Goal: Check status: Check status

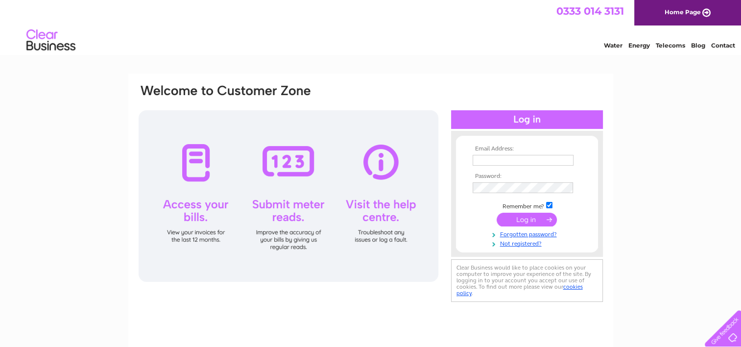
type input "[EMAIL_ADDRESS][DOMAIN_NAME]"
click at [525, 218] on input "submit" at bounding box center [527, 220] width 60 height 14
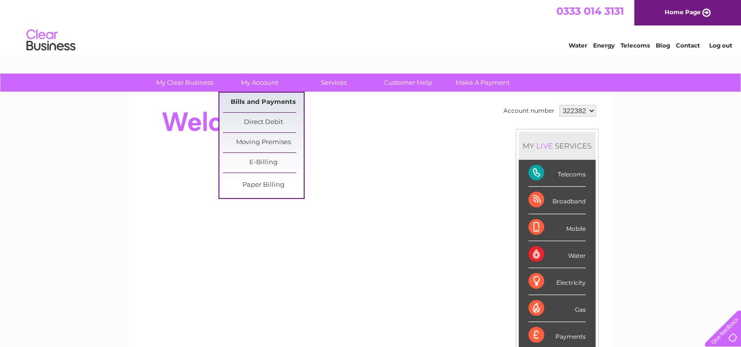
click at [275, 104] on link "Bills and Payments" at bounding box center [263, 103] width 81 height 20
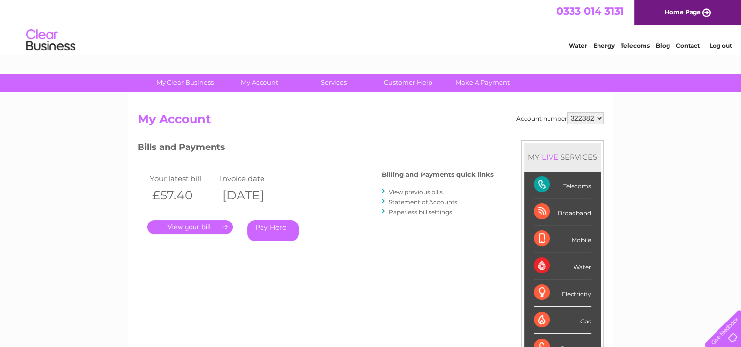
click at [404, 192] on link "View previous bills" at bounding box center [416, 191] width 54 height 7
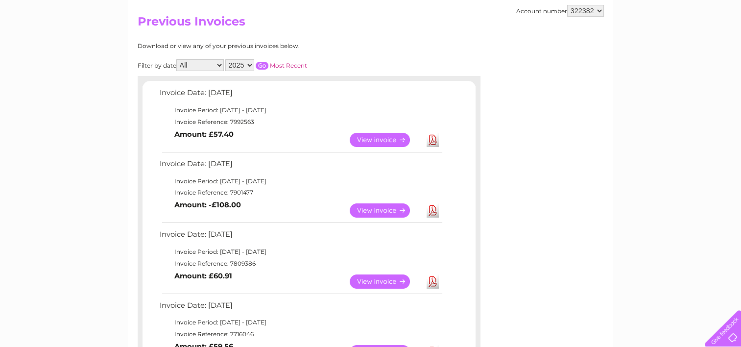
scroll to position [98, 0]
click at [388, 276] on link "View" at bounding box center [386, 281] width 72 height 14
